Goal: Information Seeking & Learning: Learn about a topic

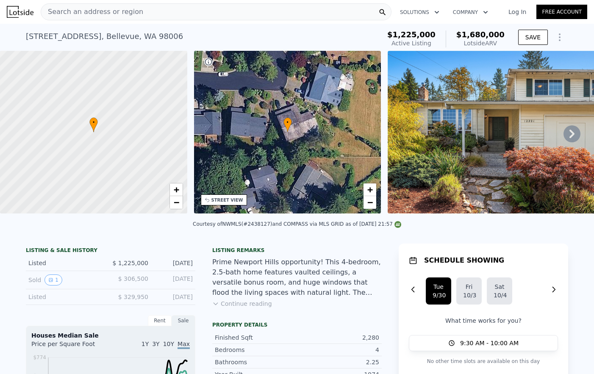
click at [561, 38] on icon "Show Options" at bounding box center [560, 37] width 10 height 10
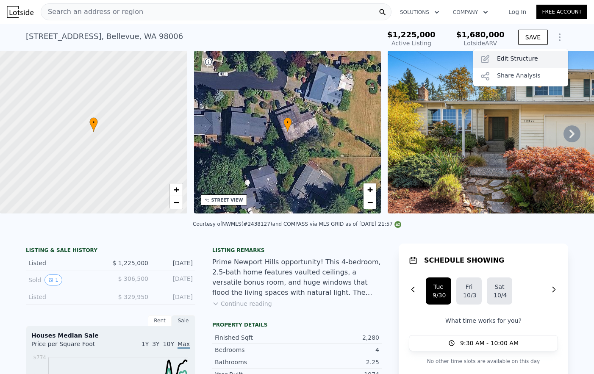
click at [525, 59] on div "Edit Structure" at bounding box center [520, 59] width 95 height 17
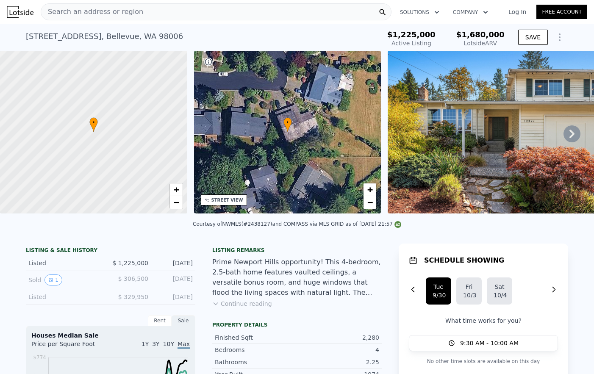
click at [556, 39] on icon "Show Options" at bounding box center [560, 37] width 10 height 10
click at [343, 289] on div "Prime Newport Hills opportunity! This 4-bedroom, 2.5-bath home features vaulted…" at bounding box center [297, 277] width 170 height 41
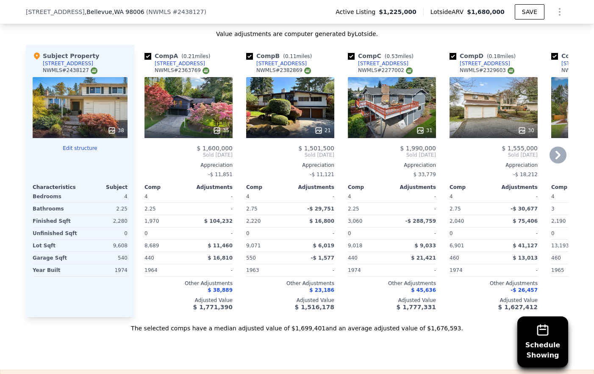
scroll to position [926, 0]
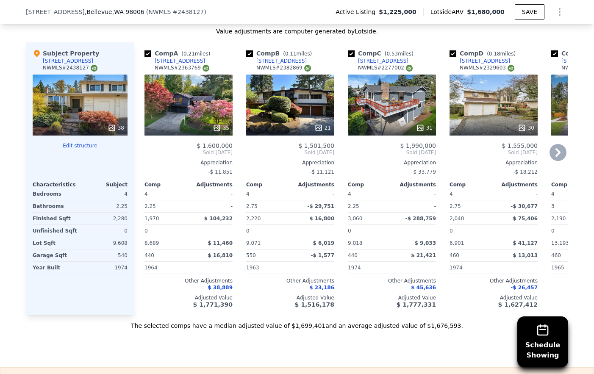
click at [177, 62] on div "[STREET_ADDRESS]" at bounding box center [180, 61] width 50 height 7
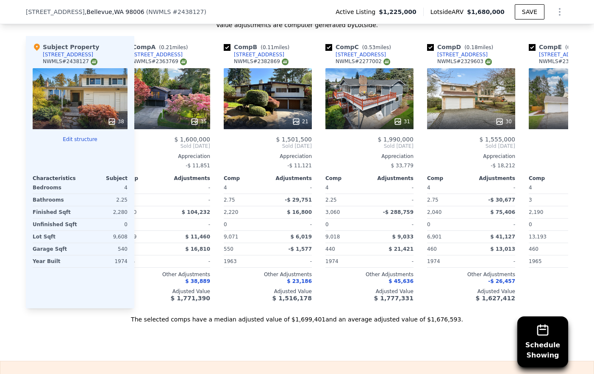
scroll to position [0, 0]
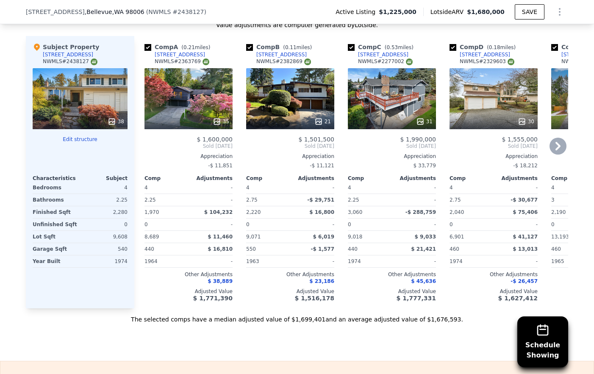
click at [279, 55] on div "[STREET_ADDRESS]" at bounding box center [281, 54] width 50 height 7
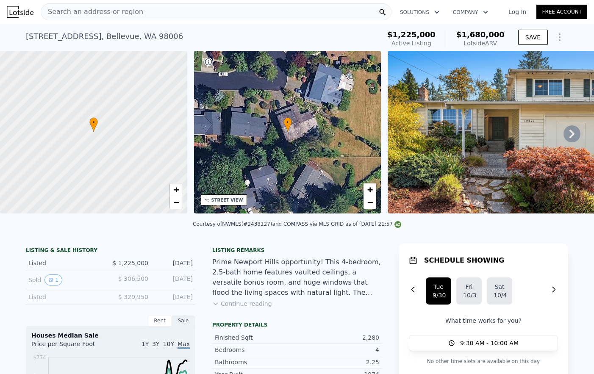
click at [574, 135] on icon at bounding box center [572, 133] width 17 height 17
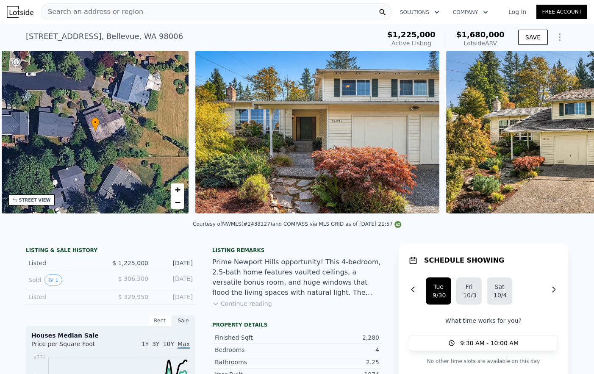
scroll to position [0, 197]
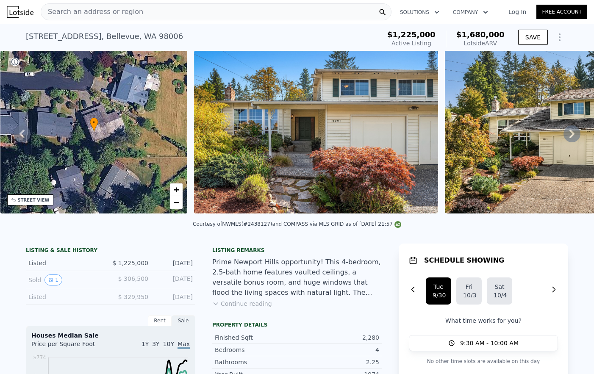
click at [256, 303] on button "Continue reading" at bounding box center [242, 304] width 60 height 8
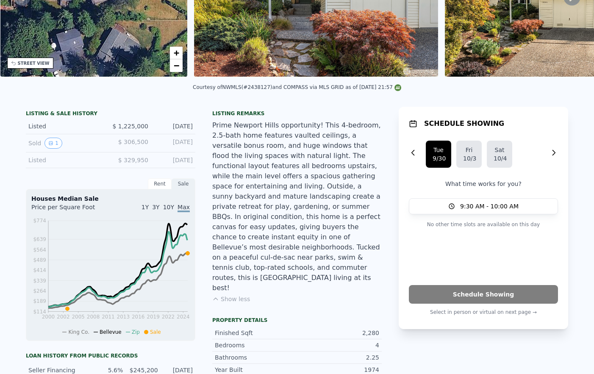
scroll to position [0, 0]
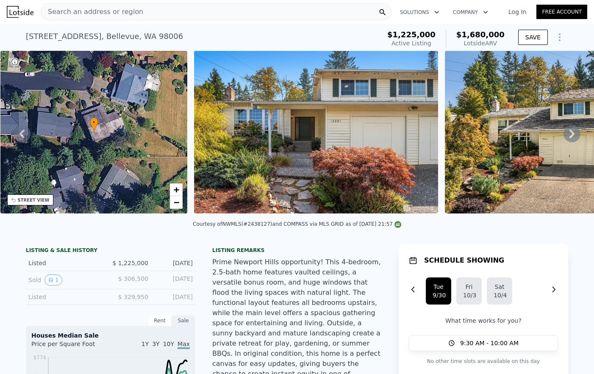
click at [574, 131] on icon at bounding box center [572, 133] width 17 height 17
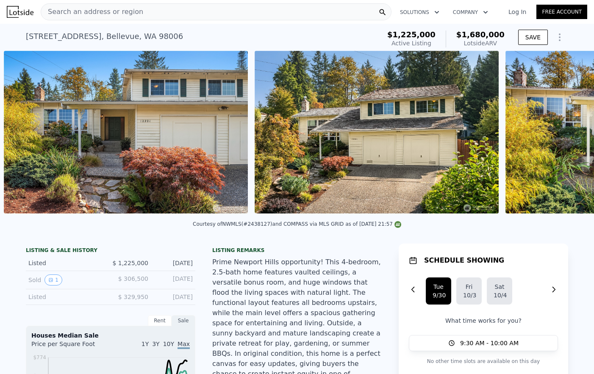
scroll to position [0, 388]
click at [573, 132] on icon at bounding box center [572, 134] width 5 height 8
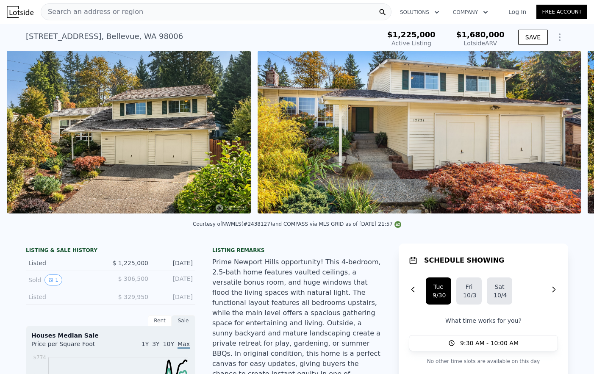
scroll to position [0, 638]
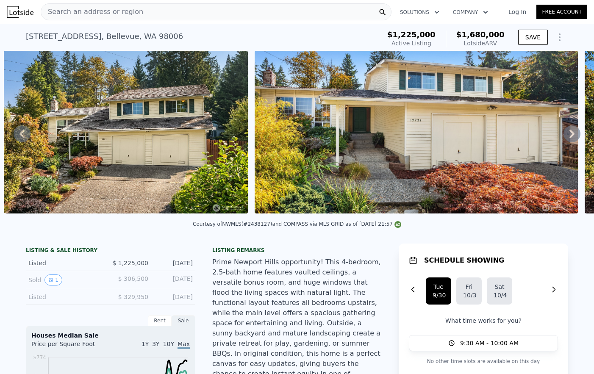
click at [573, 132] on icon at bounding box center [572, 134] width 5 height 8
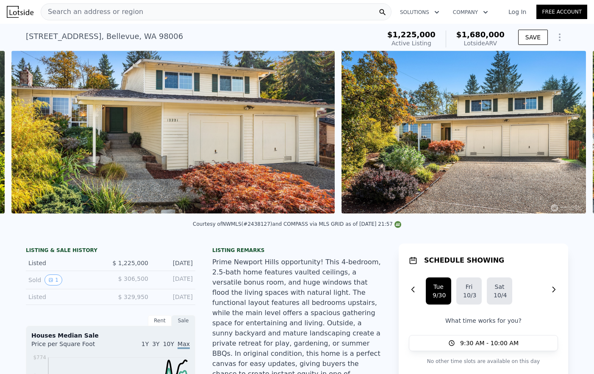
scroll to position [0, 890]
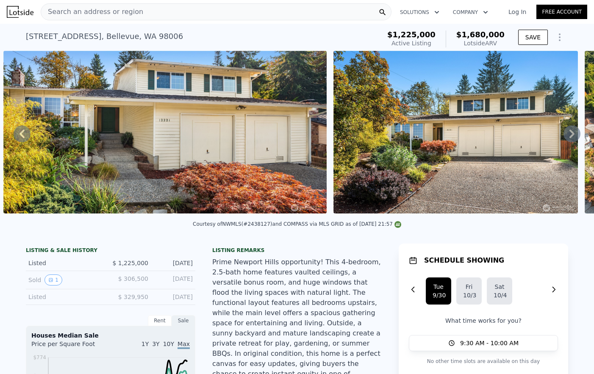
click at [573, 132] on icon at bounding box center [572, 134] width 5 height 8
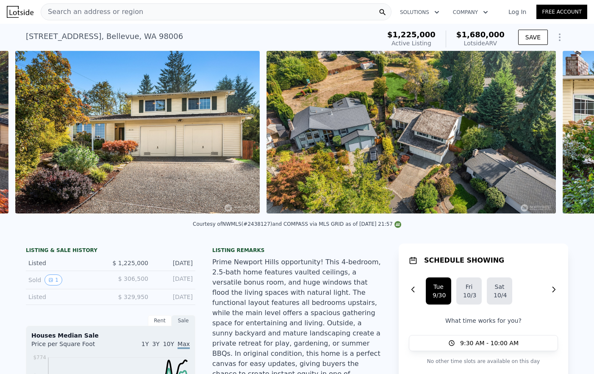
scroll to position [0, 1220]
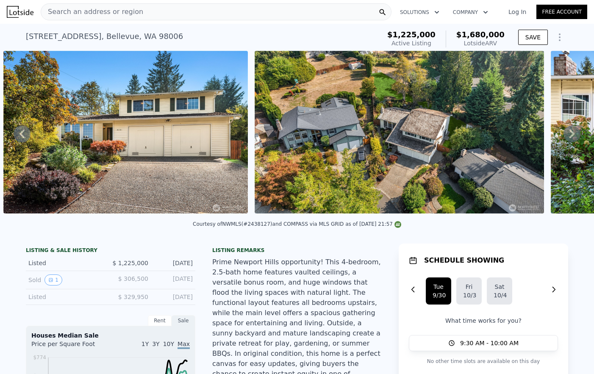
click at [573, 132] on icon at bounding box center [572, 134] width 5 height 8
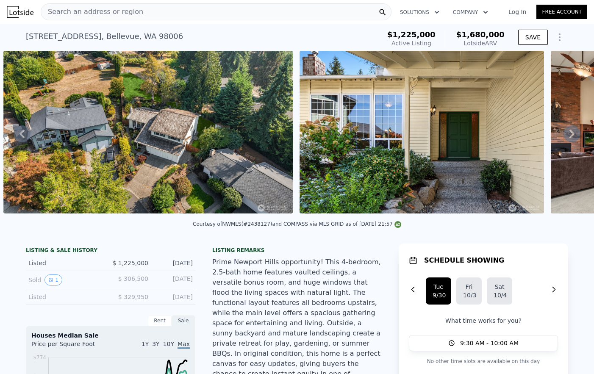
click at [573, 132] on icon at bounding box center [572, 134] width 5 height 8
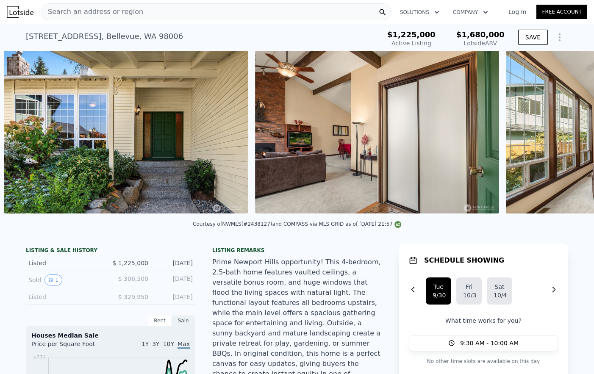
scroll to position [0, 1768]
click at [573, 132] on icon at bounding box center [572, 134] width 5 height 8
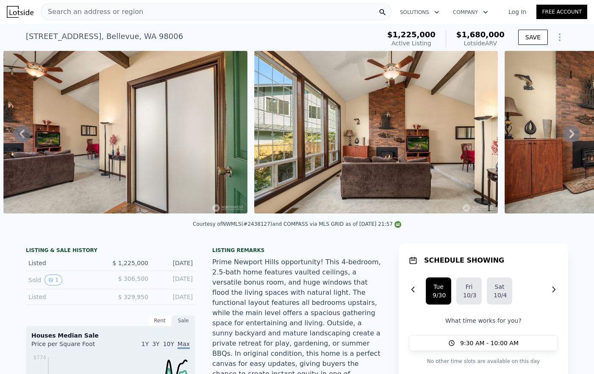
click at [573, 132] on icon at bounding box center [572, 134] width 5 height 8
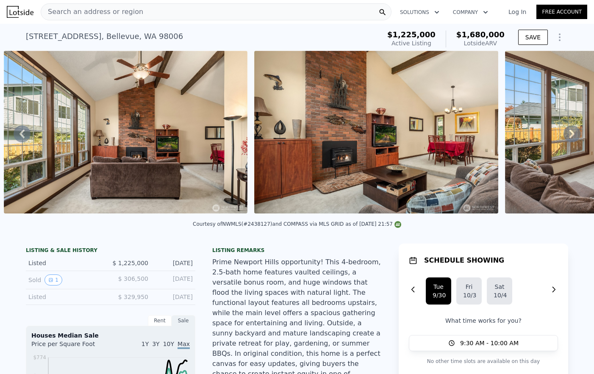
click at [573, 132] on icon at bounding box center [572, 134] width 5 height 8
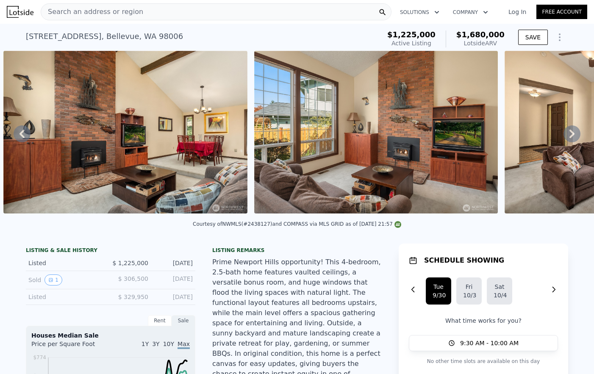
click at [573, 132] on icon at bounding box center [572, 134] width 5 height 8
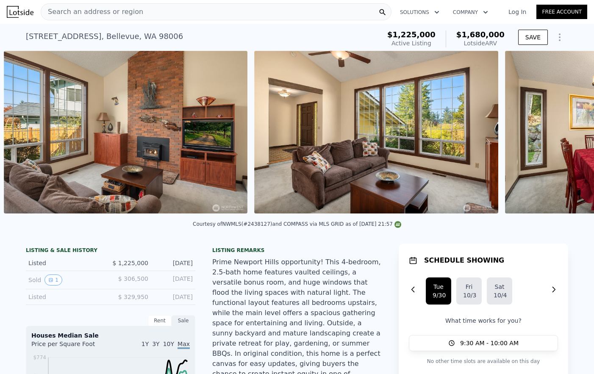
scroll to position [0, 2771]
click at [573, 132] on icon at bounding box center [572, 134] width 5 height 8
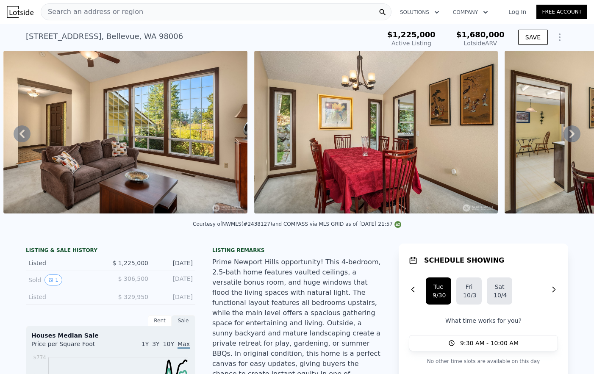
click at [573, 132] on icon at bounding box center [572, 134] width 5 height 8
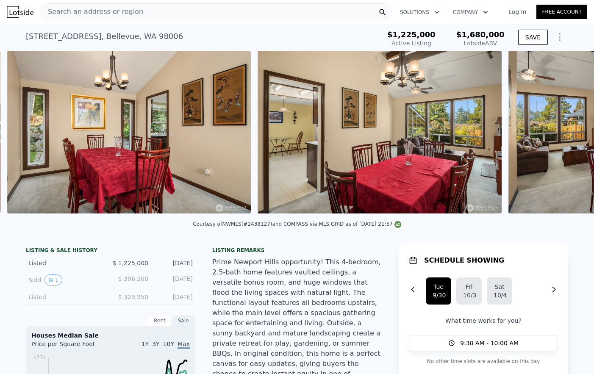
scroll to position [0, 3272]
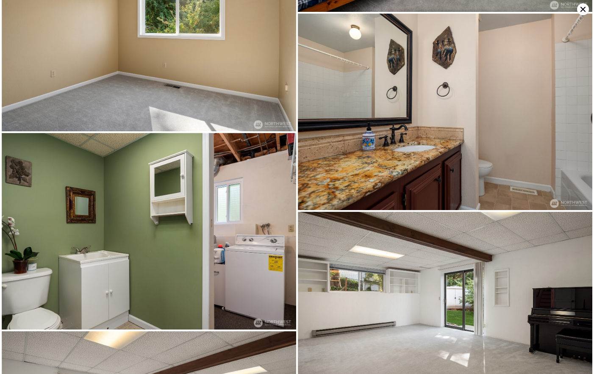
scroll to position [2181, 0]
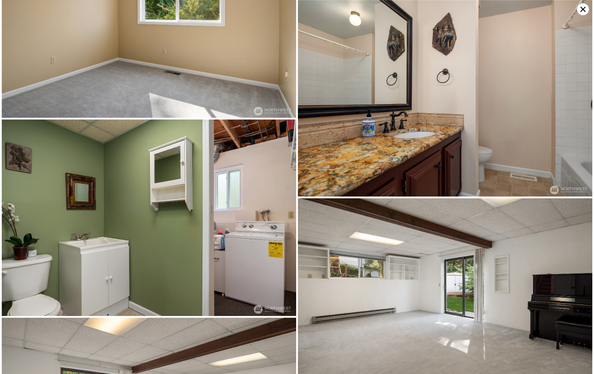
click at [239, 198] on img at bounding box center [149, 218] width 295 height 197
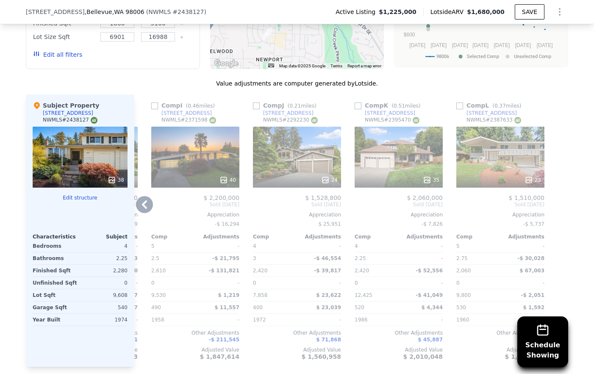
scroll to position [999, 0]
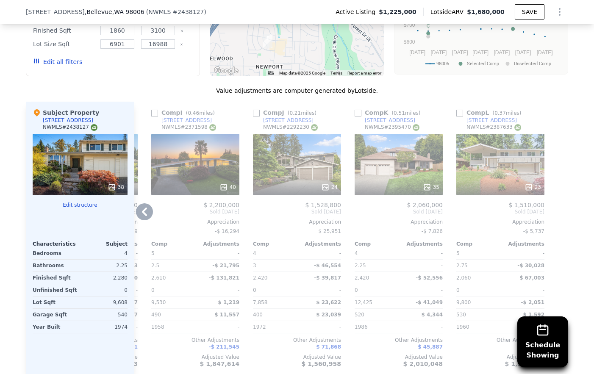
click at [487, 117] on div "11730 SE 52nd St" at bounding box center [492, 120] width 50 height 7
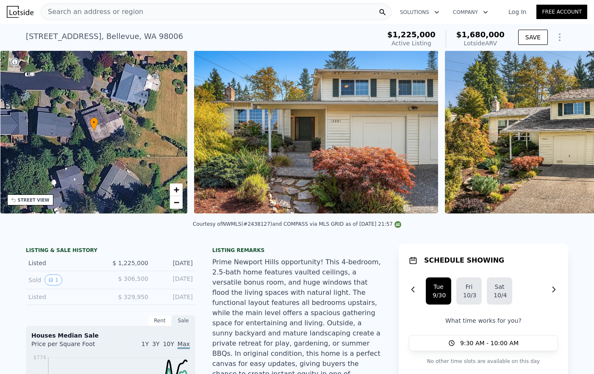
scroll to position [0, 197]
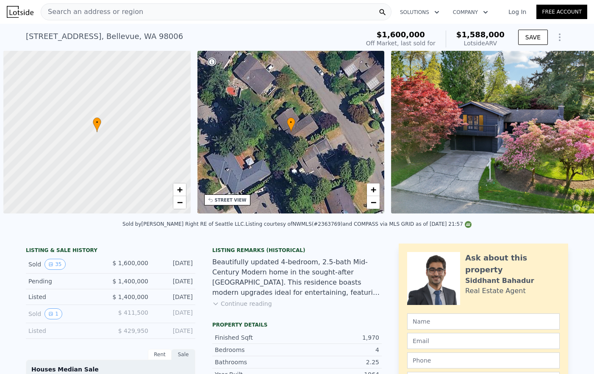
scroll to position [0, 3]
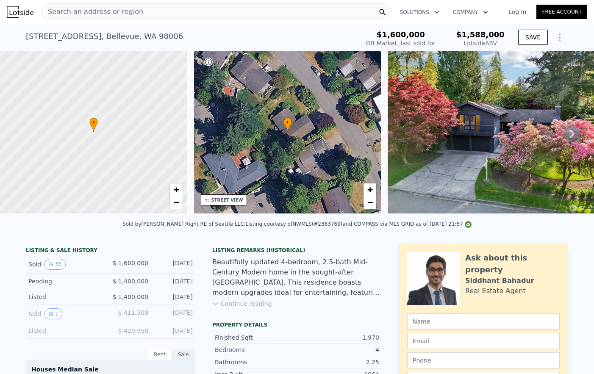
click at [574, 131] on icon at bounding box center [572, 133] width 17 height 17
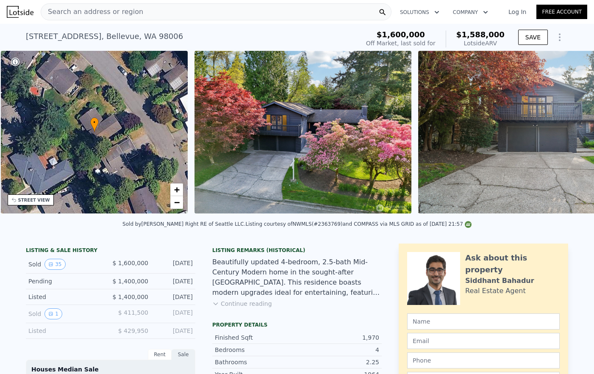
scroll to position [0, 197]
click at [574, 131] on img at bounding box center [540, 132] width 244 height 163
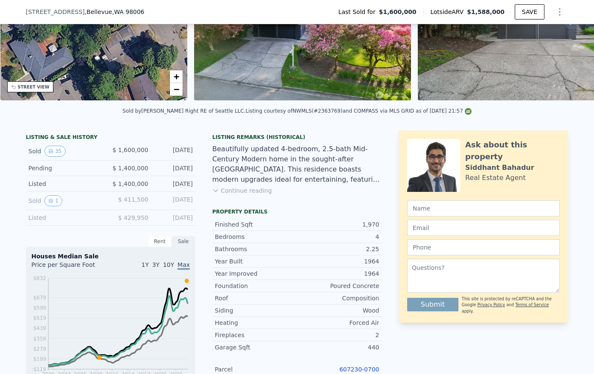
scroll to position [116, 0]
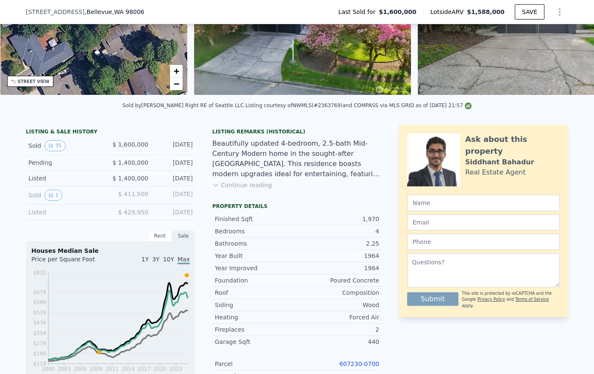
click at [238, 187] on button "Continue reading" at bounding box center [242, 185] width 60 height 8
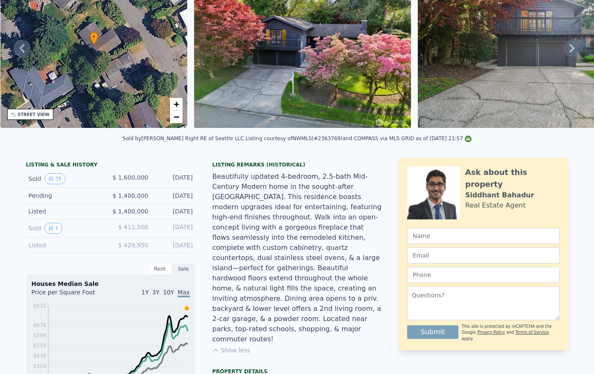
scroll to position [0, 0]
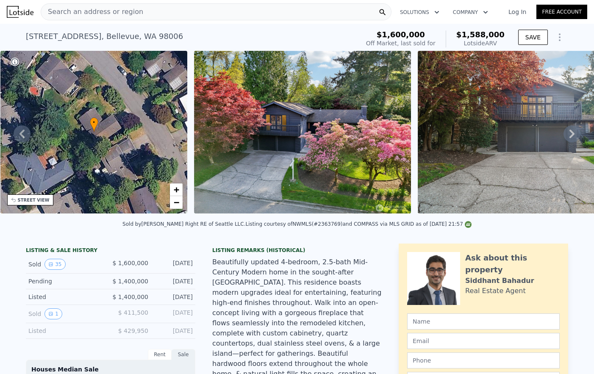
click at [574, 132] on icon at bounding box center [572, 134] width 5 height 8
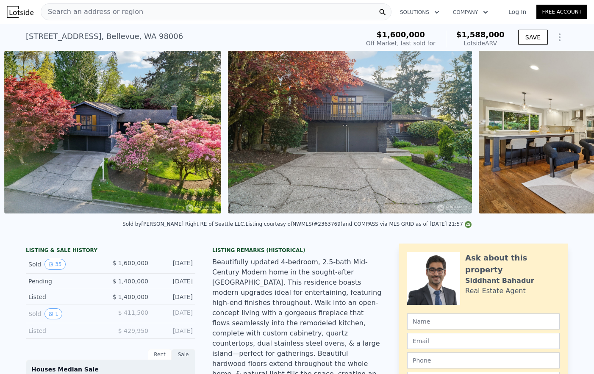
click at [574, 132] on img at bounding box center [601, 132] width 244 height 163
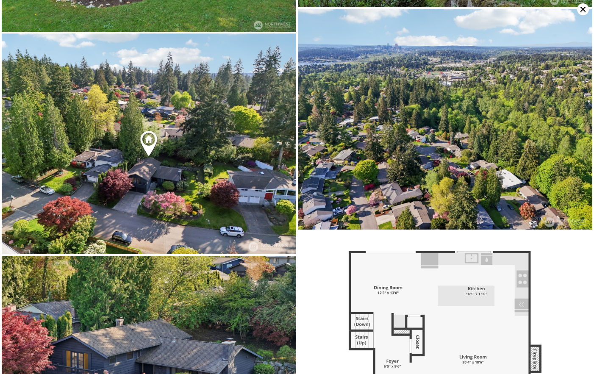
scroll to position [2763, 0]
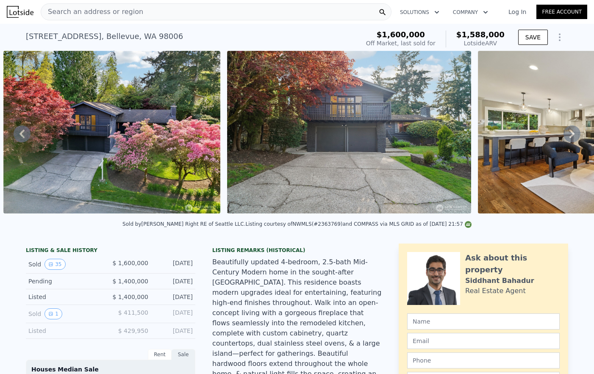
click at [575, 134] on icon at bounding box center [572, 133] width 17 height 17
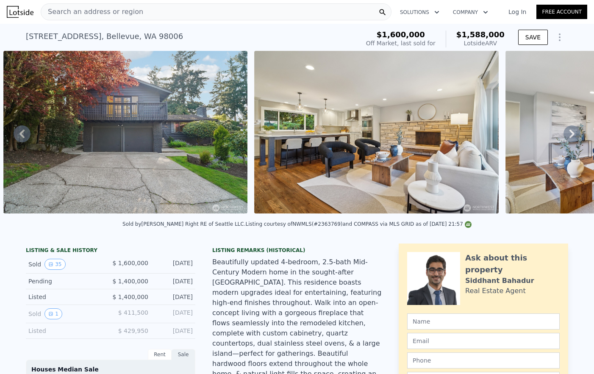
click at [572, 134] on icon at bounding box center [572, 134] width 5 height 8
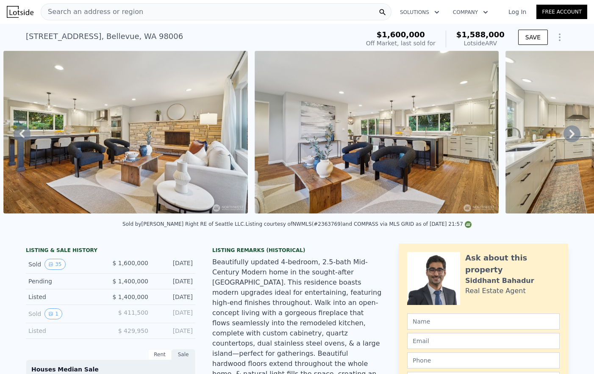
click at [572, 134] on icon at bounding box center [572, 134] width 5 height 8
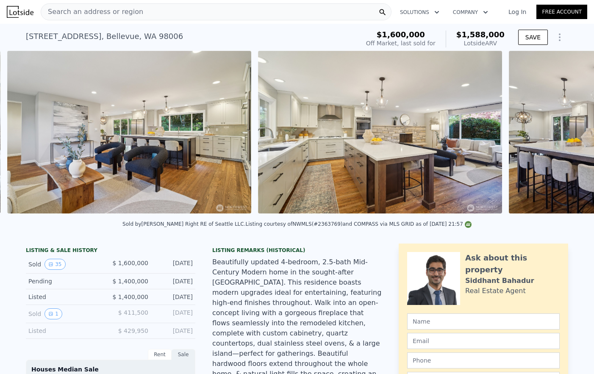
scroll to position [0, 1114]
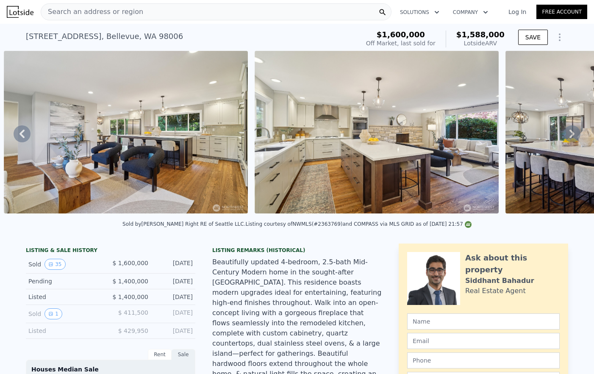
click at [572, 134] on icon at bounding box center [572, 134] width 5 height 8
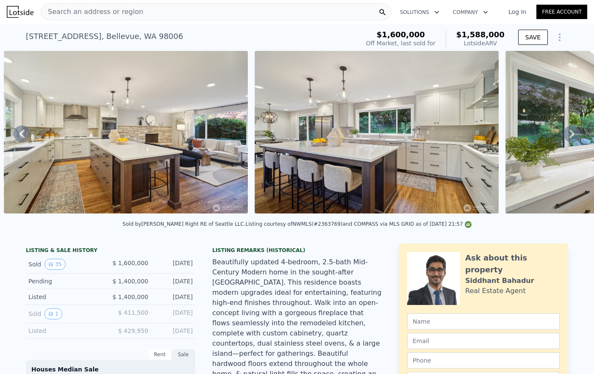
click at [572, 134] on icon at bounding box center [572, 134] width 5 height 8
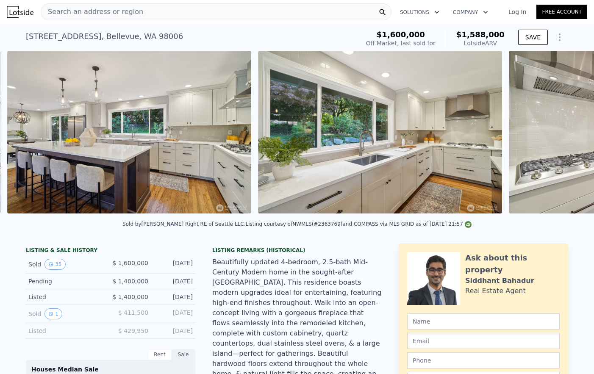
scroll to position [0, 1616]
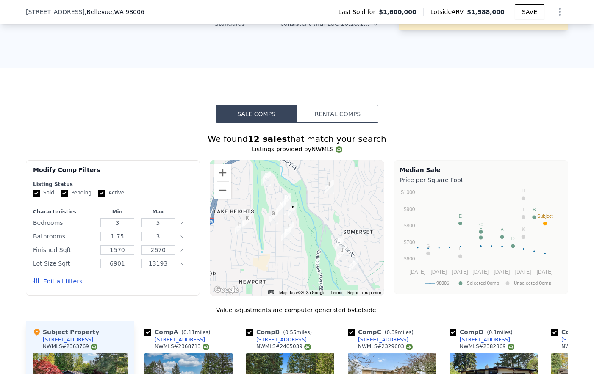
scroll to position [825, 0]
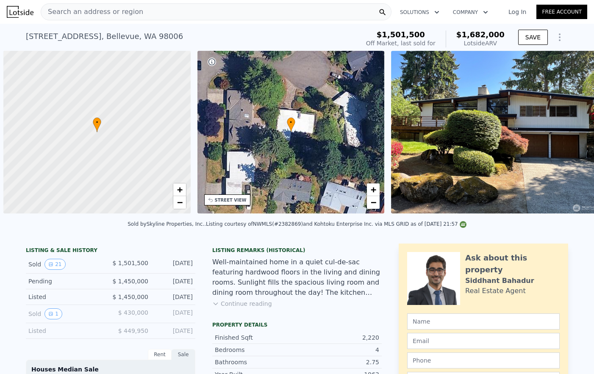
scroll to position [0, 3]
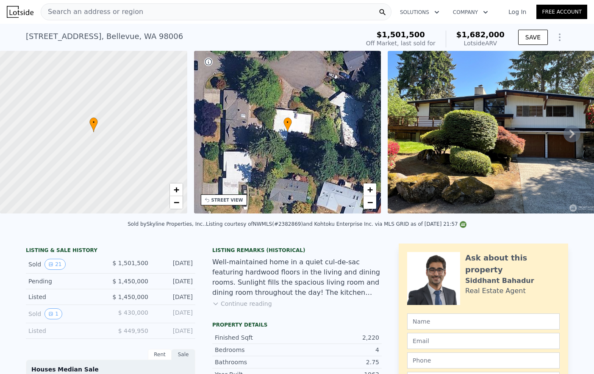
click at [568, 132] on icon at bounding box center [572, 133] width 17 height 17
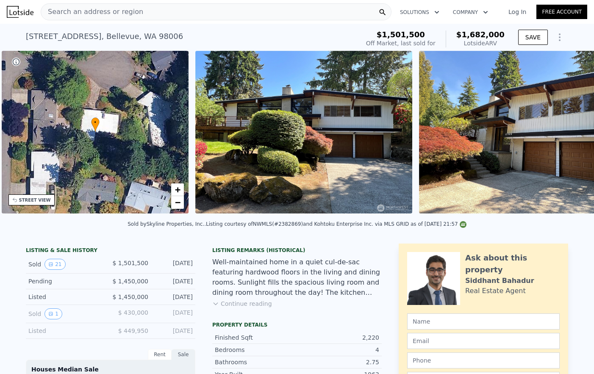
scroll to position [0, 197]
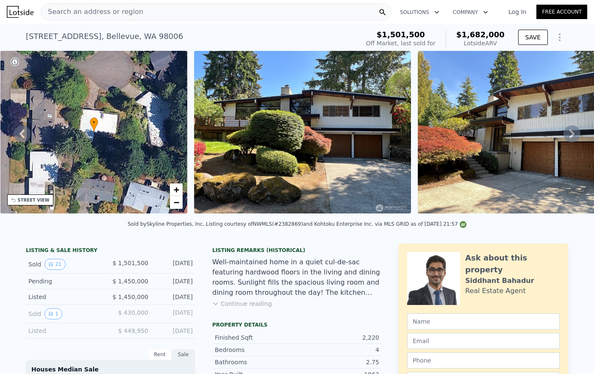
click at [571, 131] on icon at bounding box center [572, 134] width 5 height 8
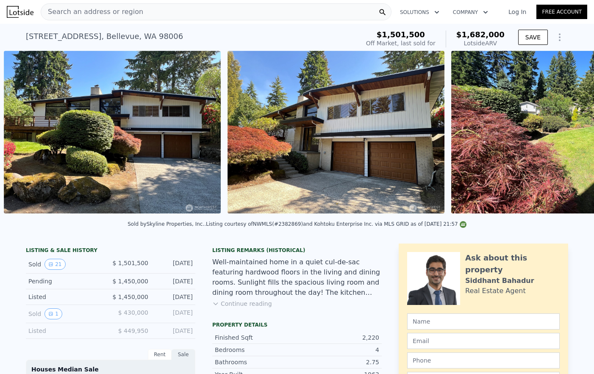
click at [571, 131] on img at bounding box center [559, 132] width 217 height 163
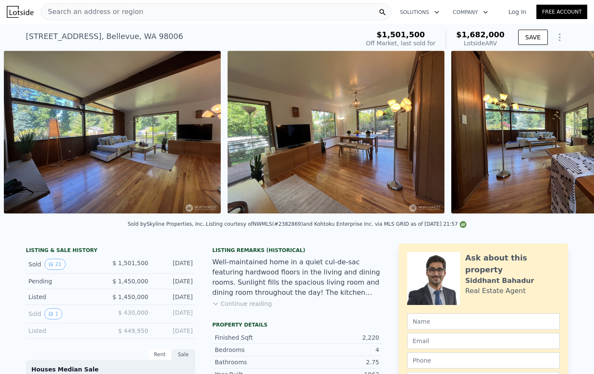
scroll to position [0, 1059]
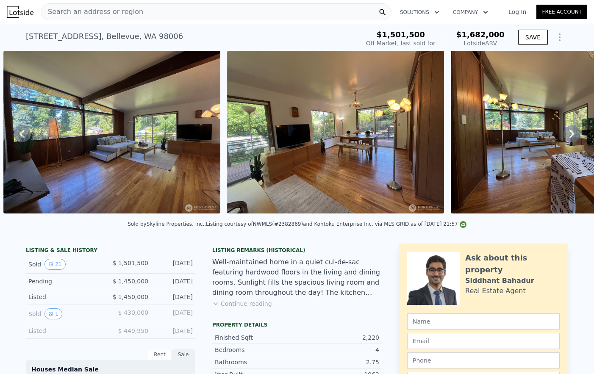
click at [18, 11] on img at bounding box center [20, 12] width 27 height 12
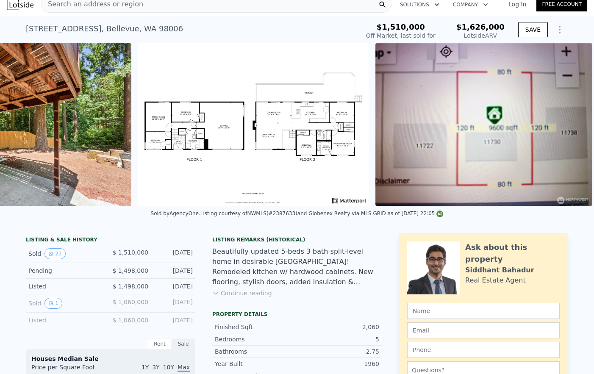
scroll to position [0, 5520]
